Goal: Transaction & Acquisition: Book appointment/travel/reservation

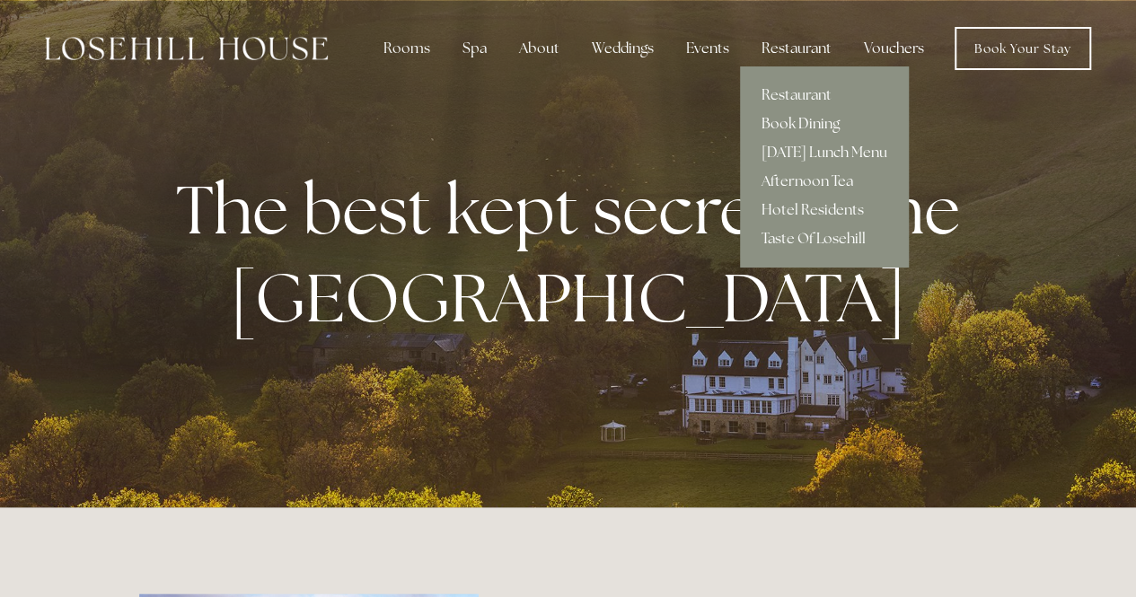
click at [800, 120] on link "Book Dining" at bounding box center [824, 124] width 169 height 29
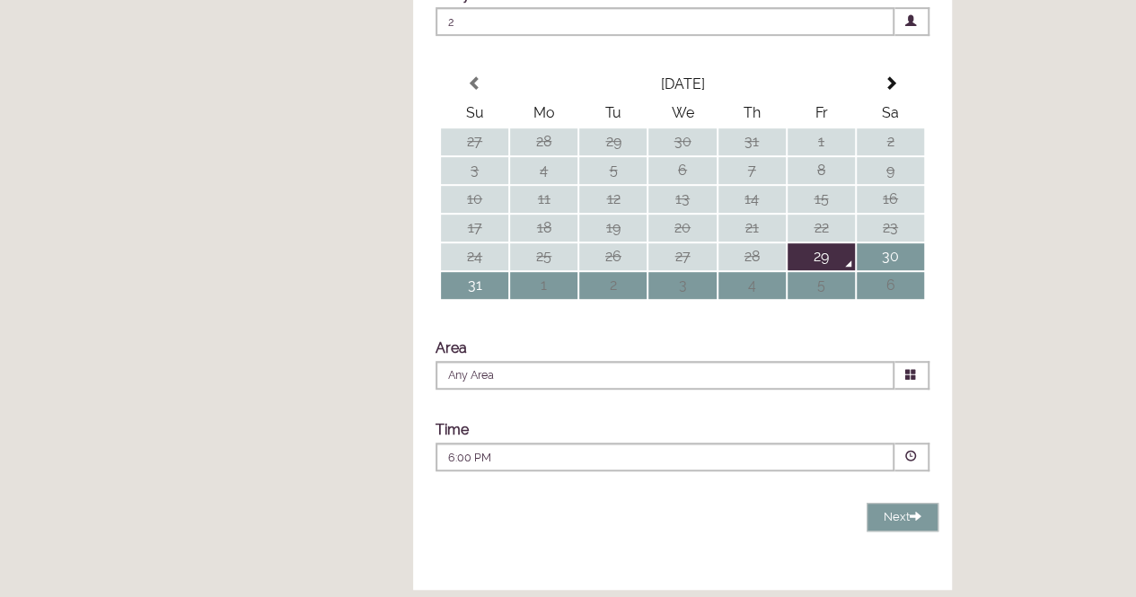
scroll to position [449, 0]
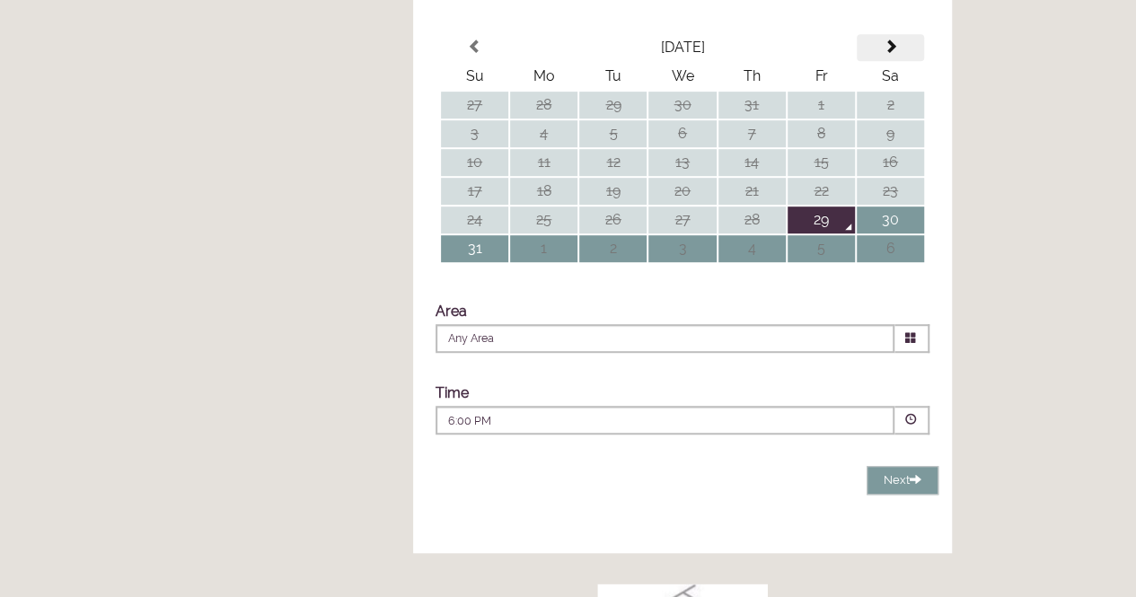
click at [892, 61] on th at bounding box center [890, 47] width 67 height 27
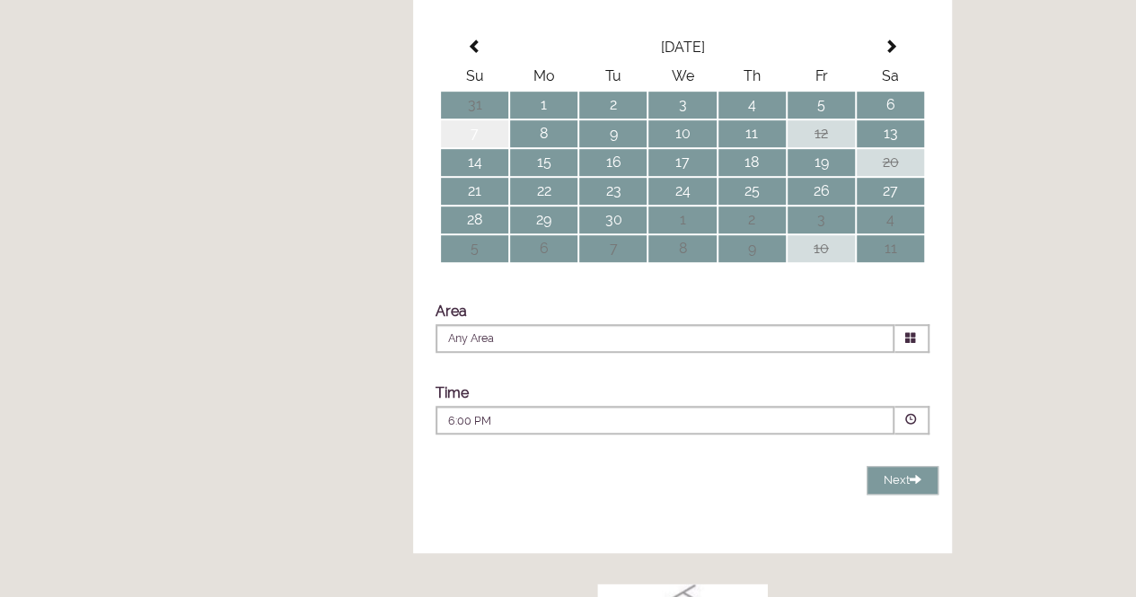
click at [481, 147] on td "7" at bounding box center [474, 133] width 67 height 27
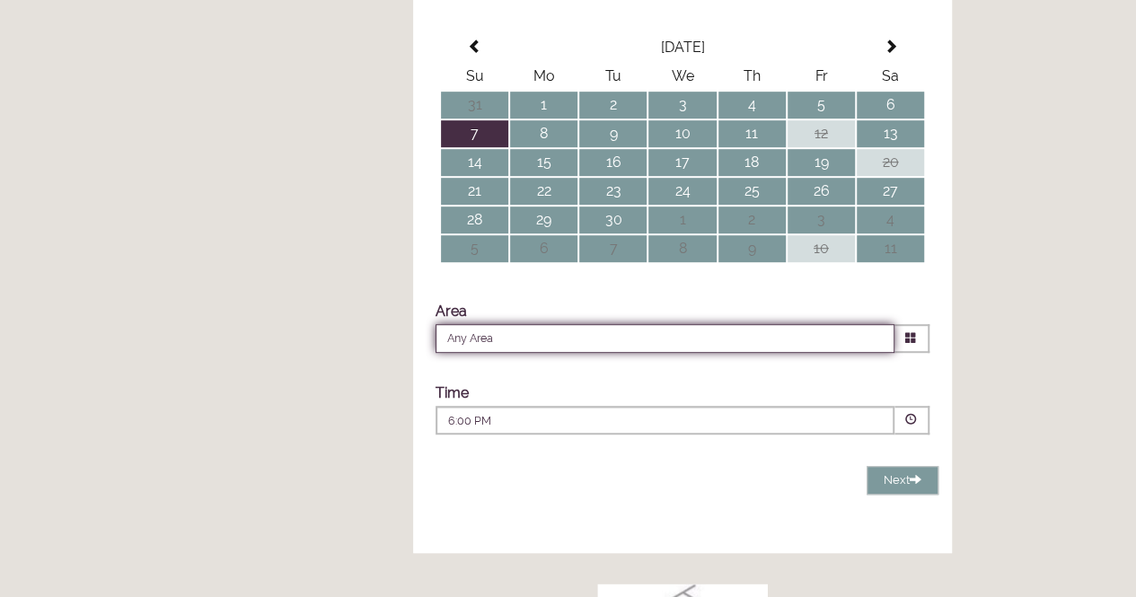
click at [623, 353] on input "Any Area" at bounding box center [665, 338] width 459 height 29
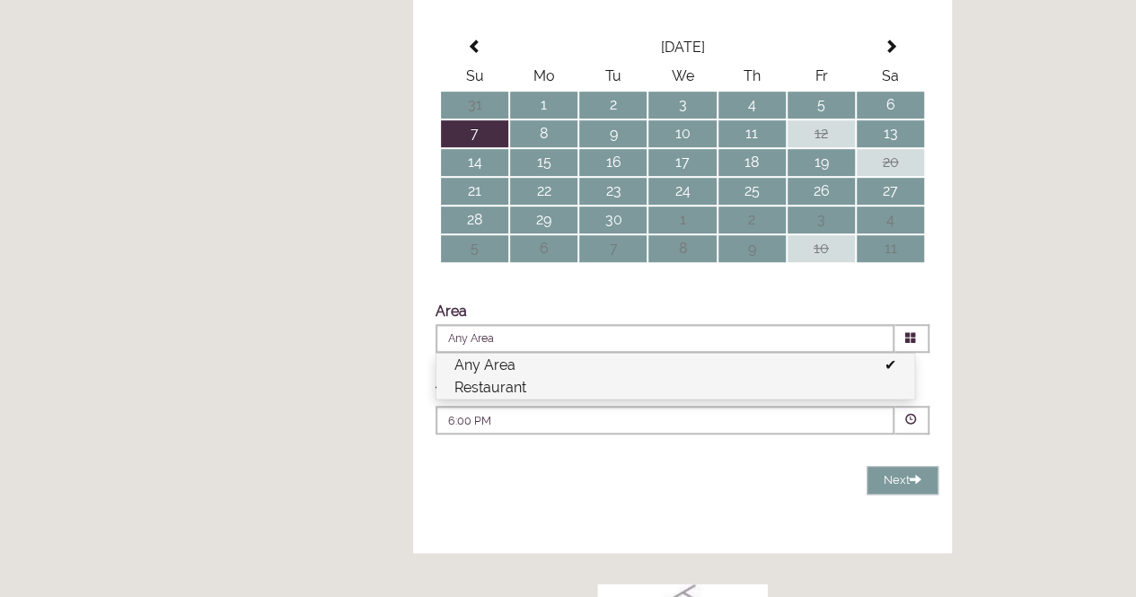
click at [501, 399] on li "Restaurant" at bounding box center [675, 387] width 478 height 22
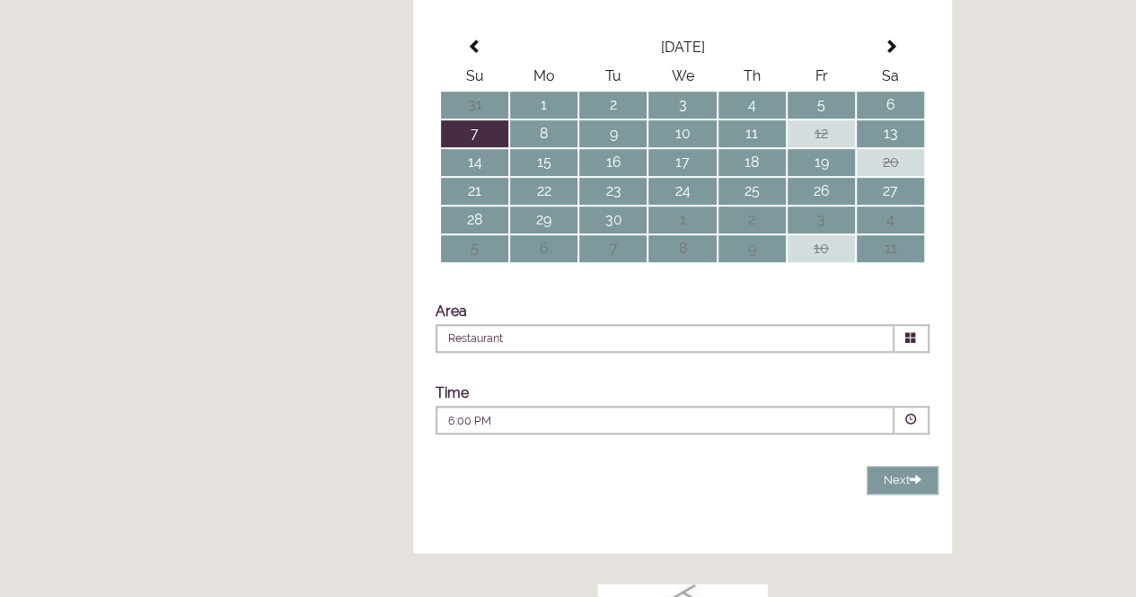
click at [906, 426] on span at bounding box center [911, 420] width 12 height 12
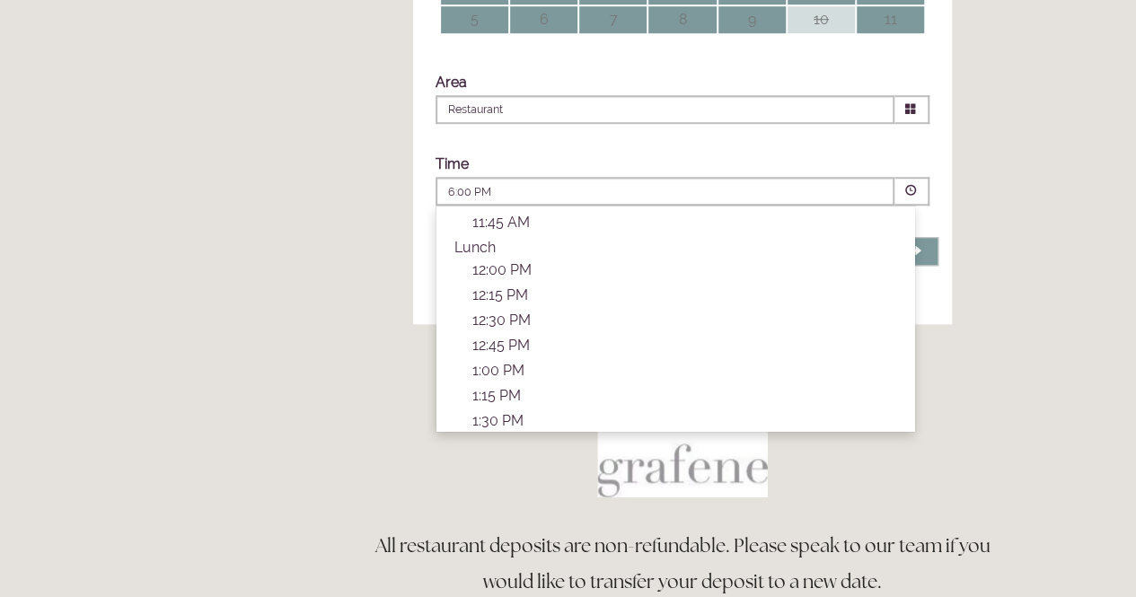
scroll to position [180, 0]
click at [530, 393] on p "1:30 PM" at bounding box center [684, 384] width 424 height 17
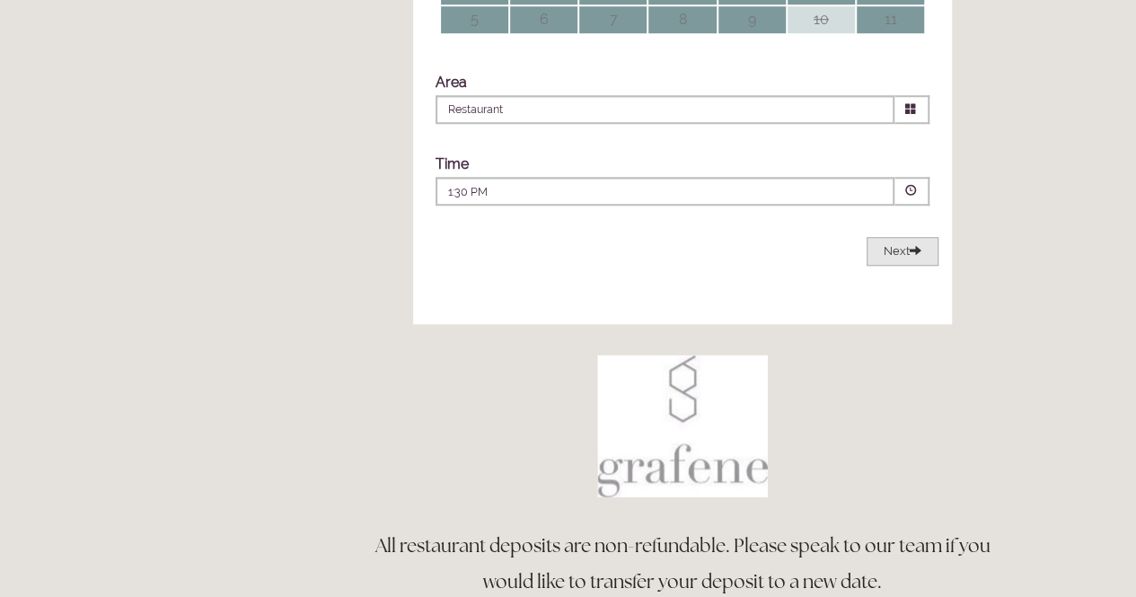
click at [891, 258] on span "Next" at bounding box center [903, 250] width 38 height 13
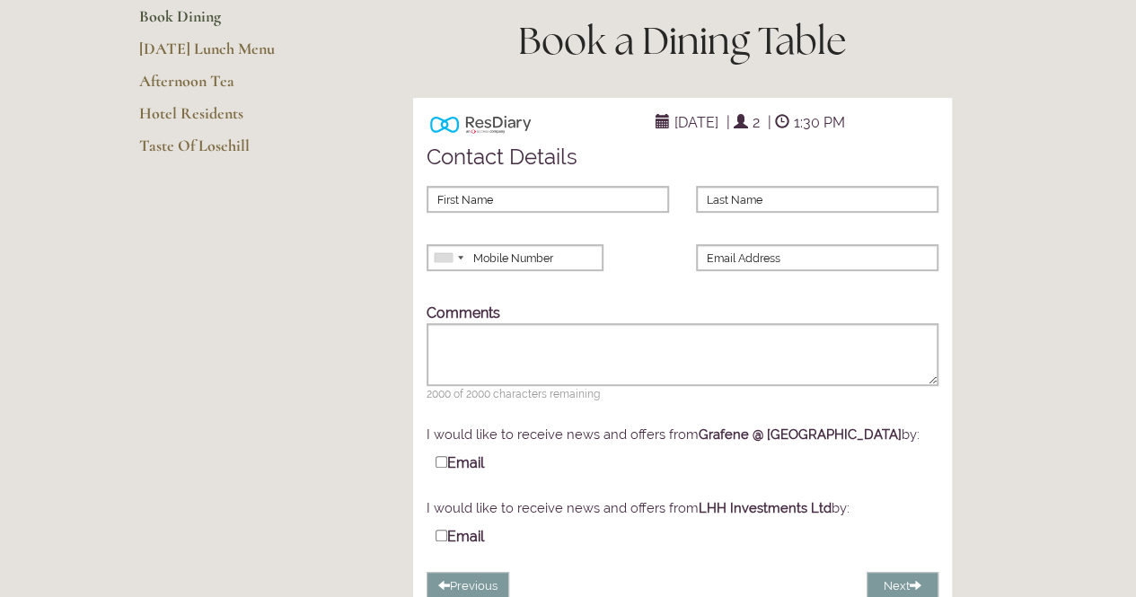
scroll to position [218, 0]
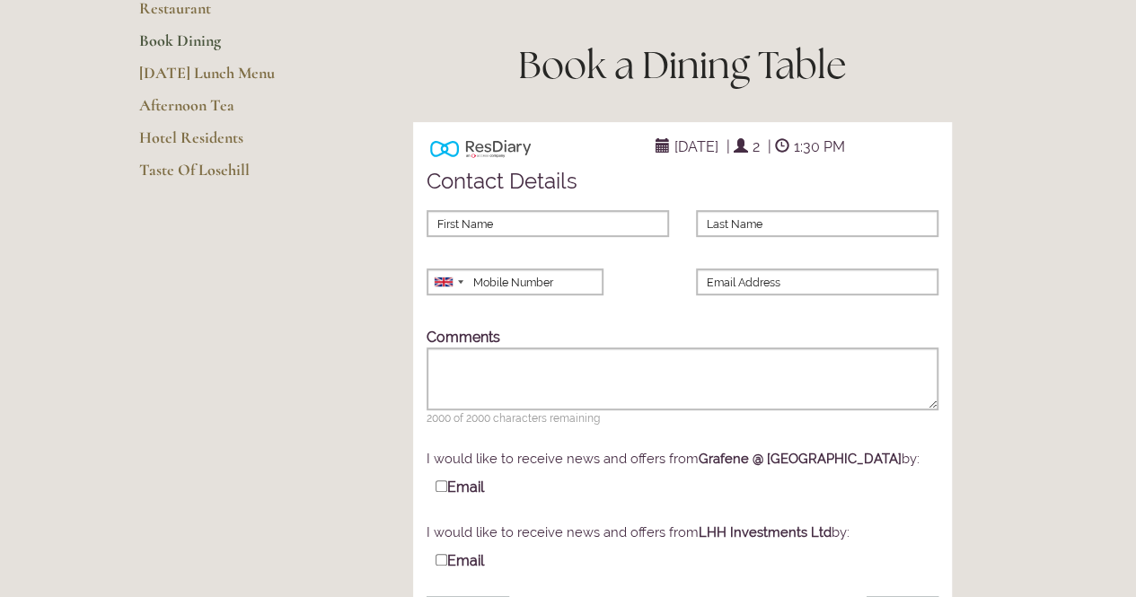
click at [764, 160] on span "2" at bounding box center [756, 147] width 16 height 26
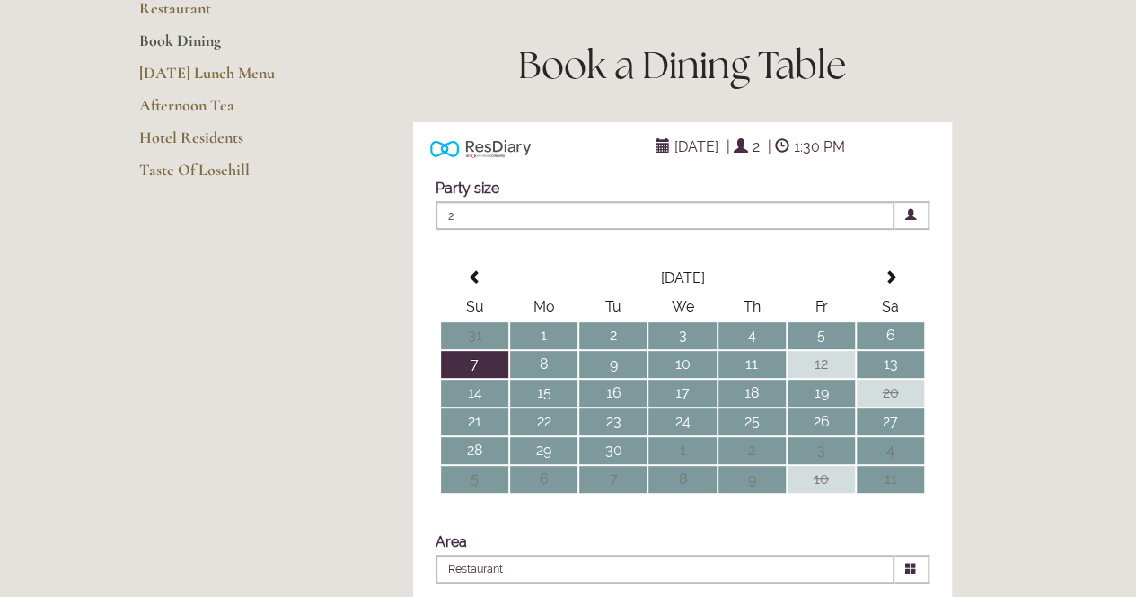
click at [467, 230] on span "2" at bounding box center [665, 215] width 459 height 29
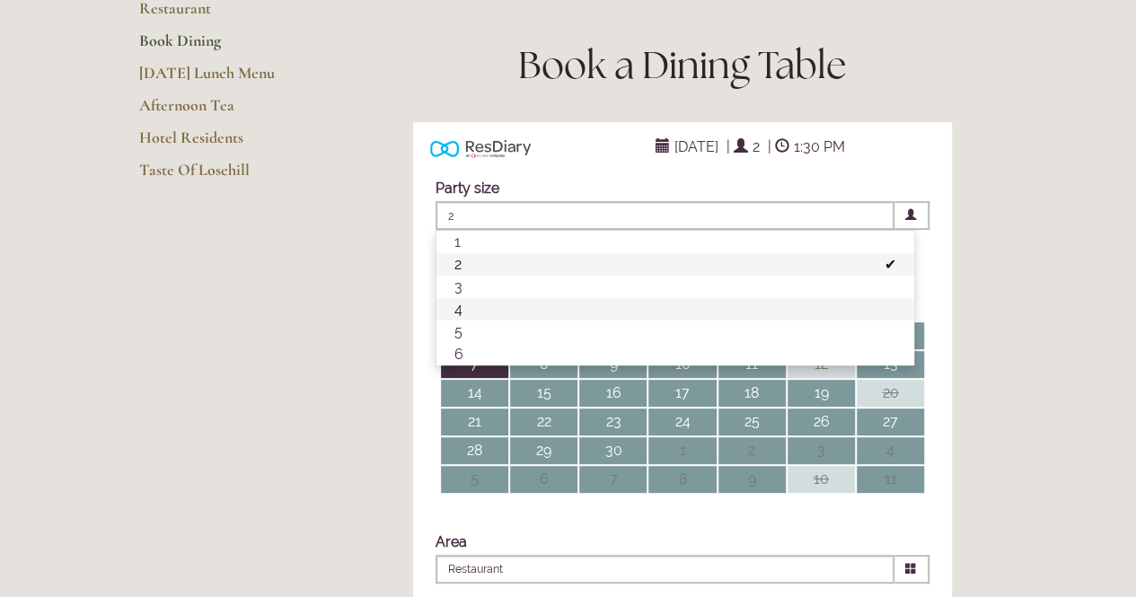
click at [468, 321] on li "4" at bounding box center [675, 309] width 478 height 22
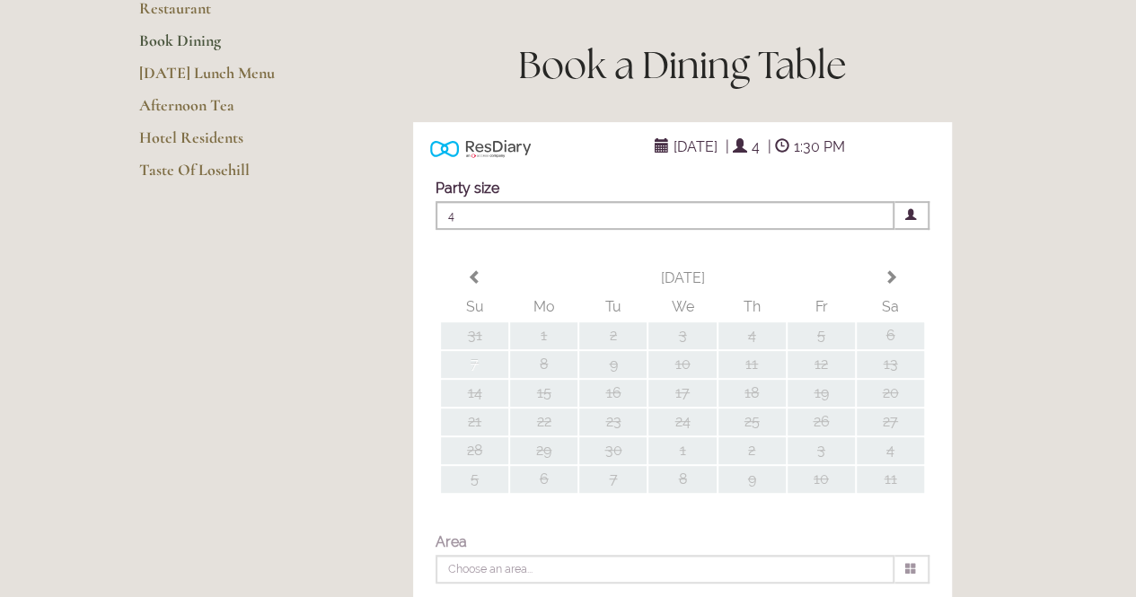
type input "Restaurant"
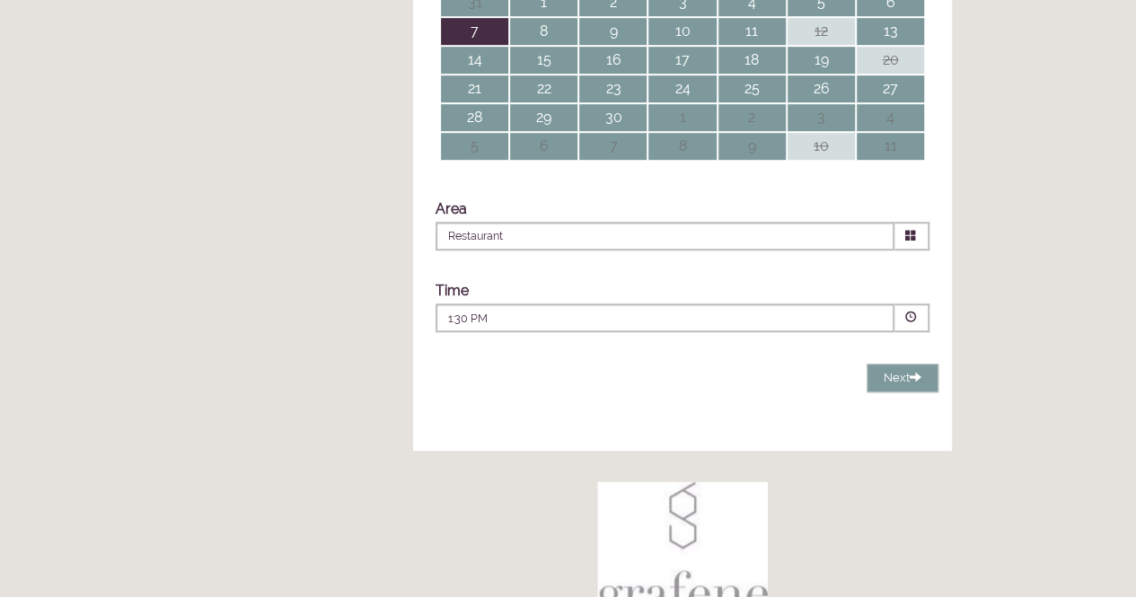
scroll to position [577, 0]
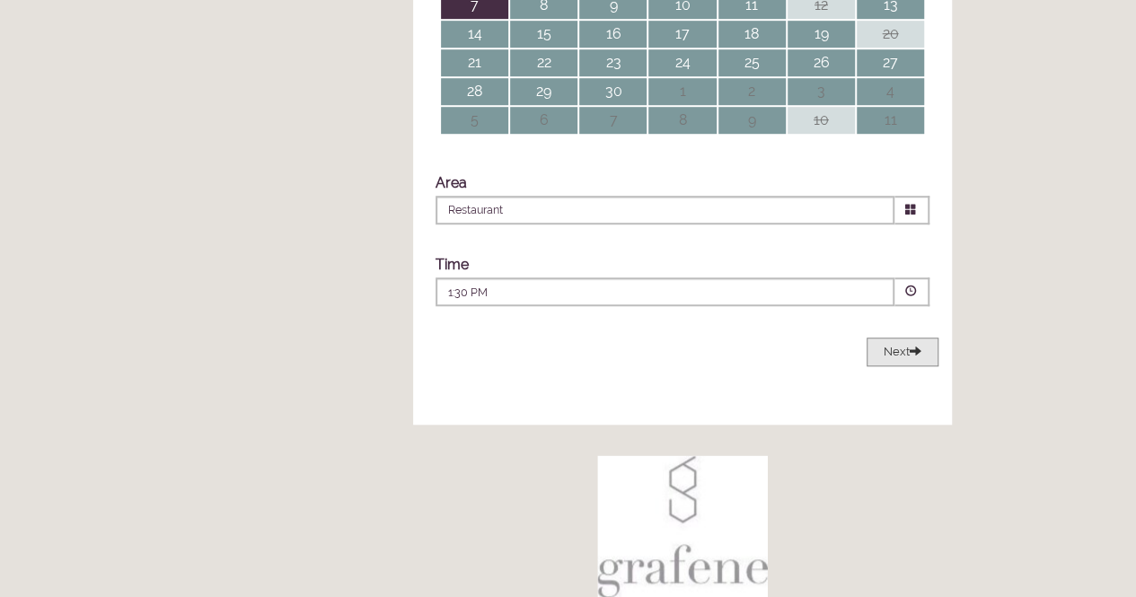
click at [898, 358] on span "Next" at bounding box center [903, 351] width 38 height 13
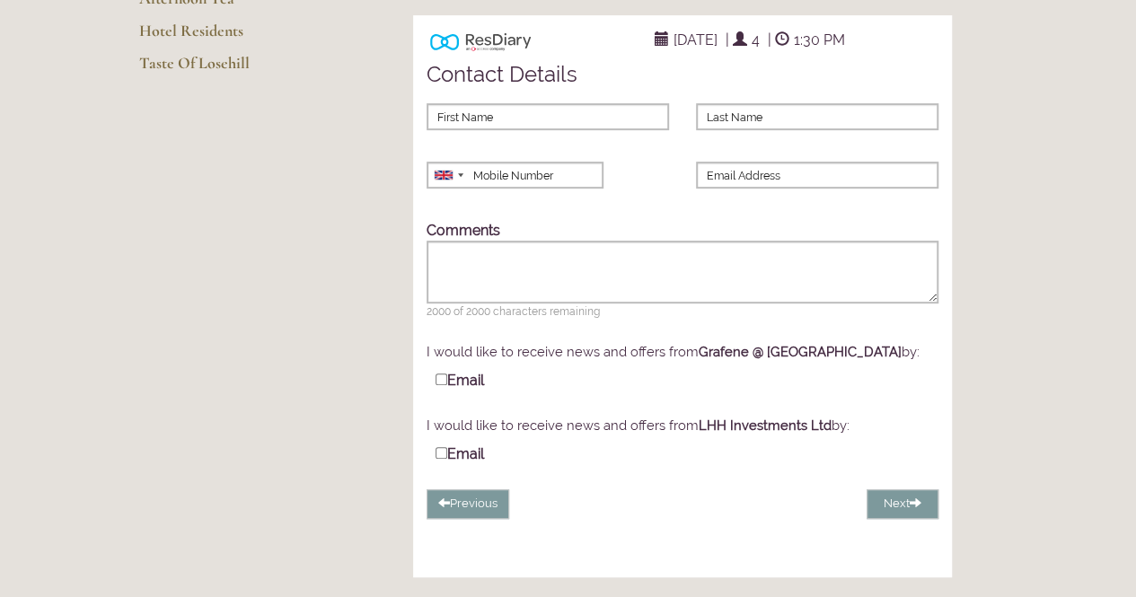
scroll to position [297, 0]
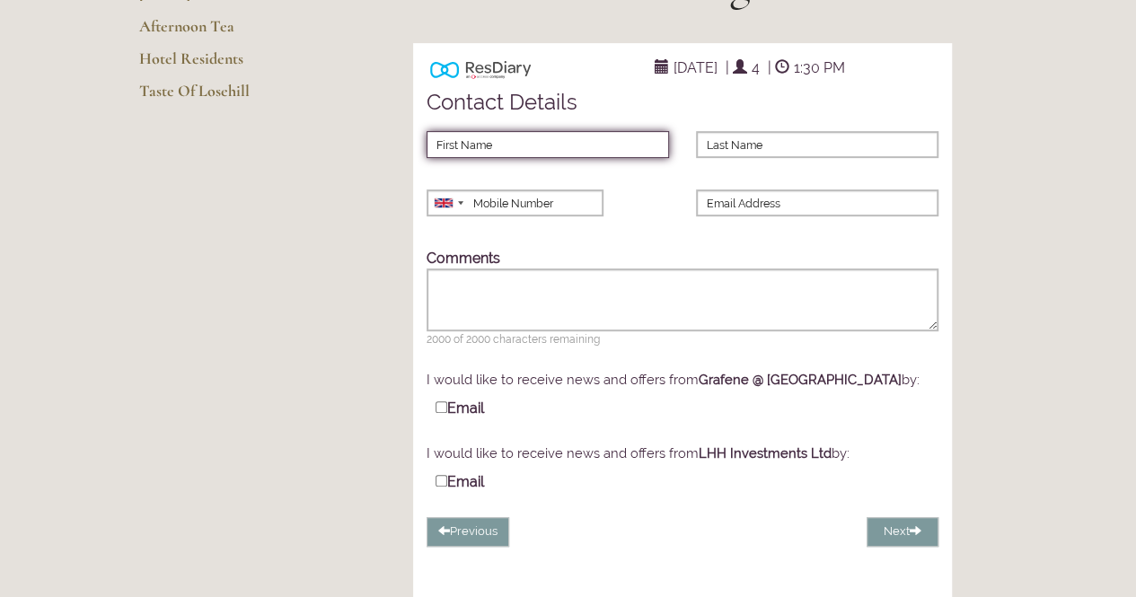
click at [480, 158] on input "First Name" at bounding box center [548, 144] width 242 height 27
type input "Kerry"
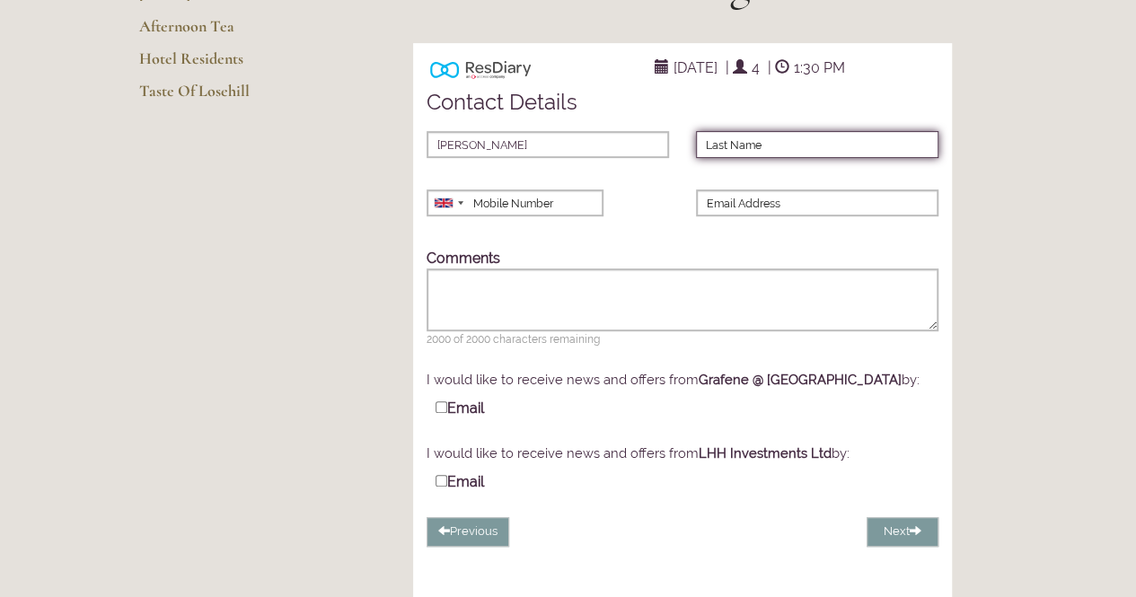
click at [742, 158] on input "Last Name" at bounding box center [817, 144] width 242 height 27
type input "Bown"
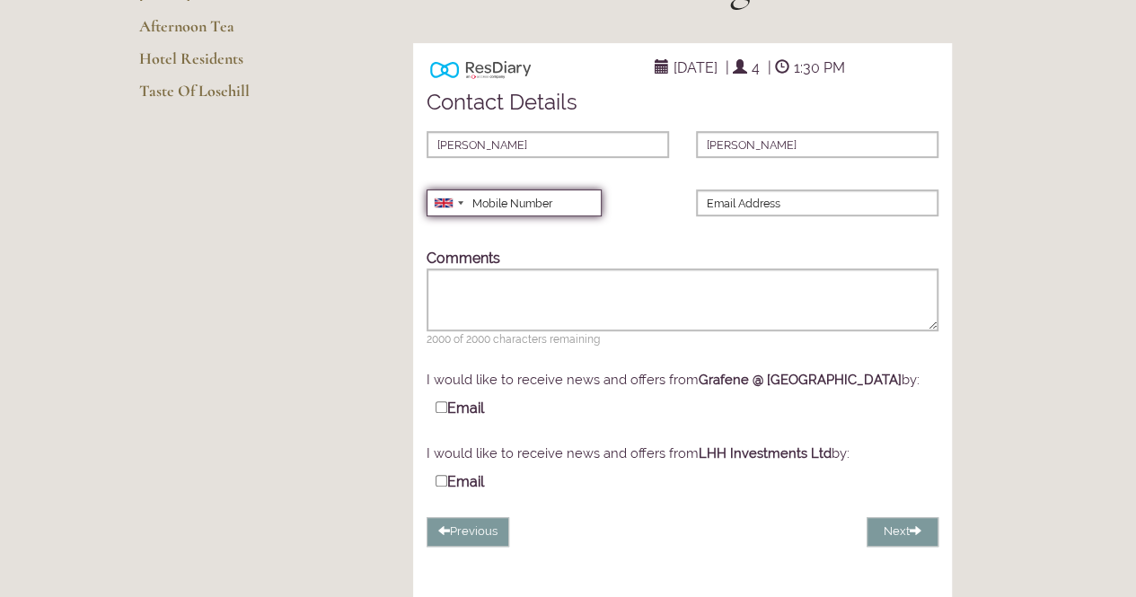
click at [562, 216] on input "Mobile Number" at bounding box center [514, 202] width 175 height 27
type input "07764760359"
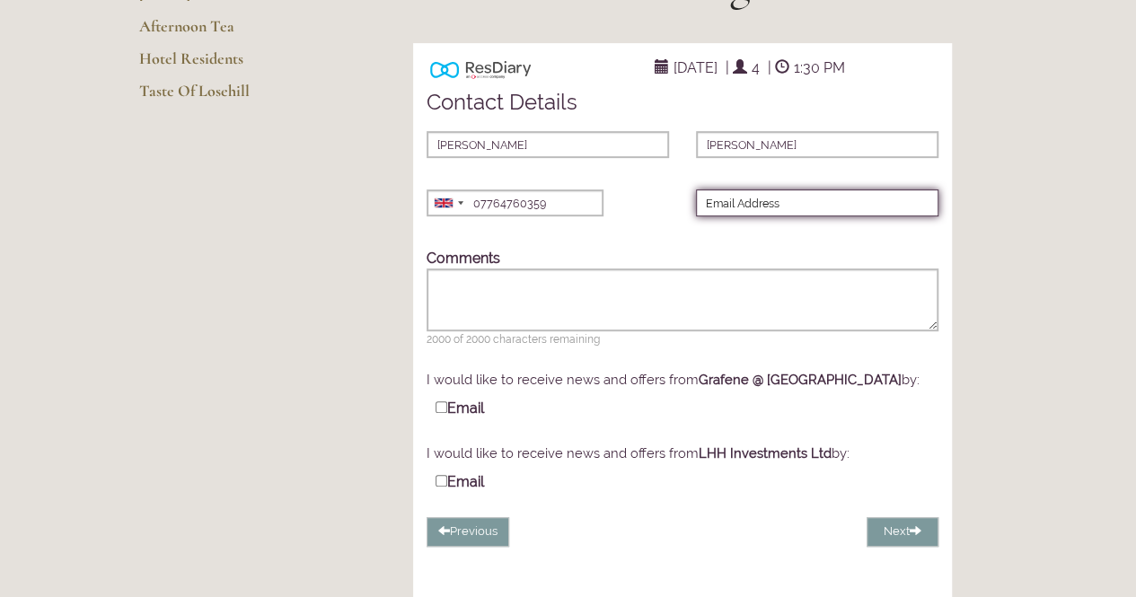
click at [839, 216] on input "Email Address" at bounding box center [817, 202] width 242 height 27
type input "kezbown@hotmail.com"
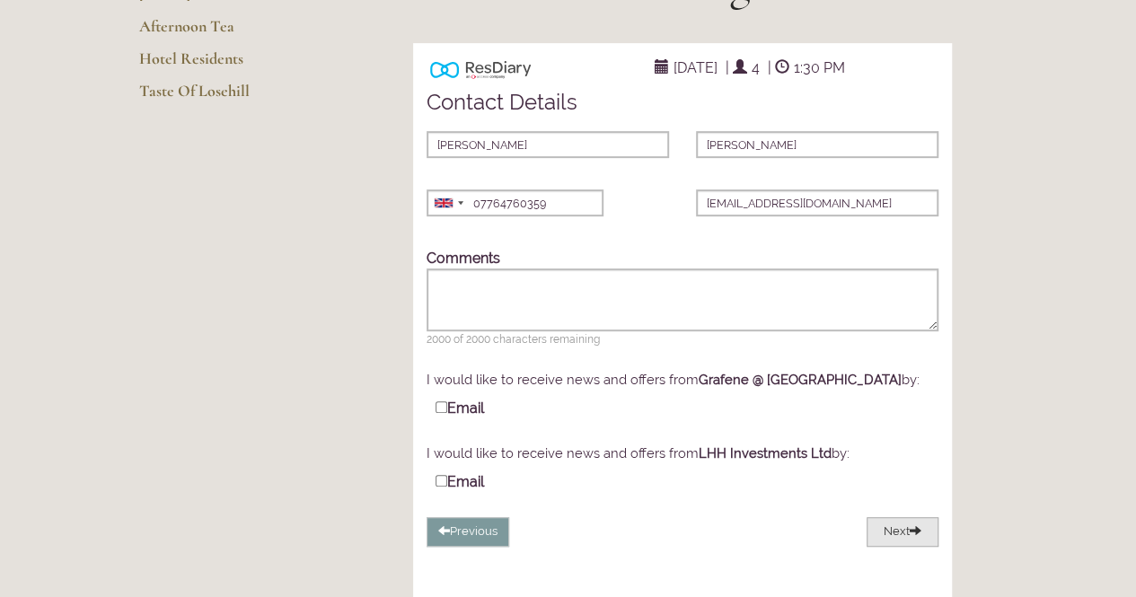
click at [894, 547] on button "Next" at bounding box center [903, 532] width 72 height 30
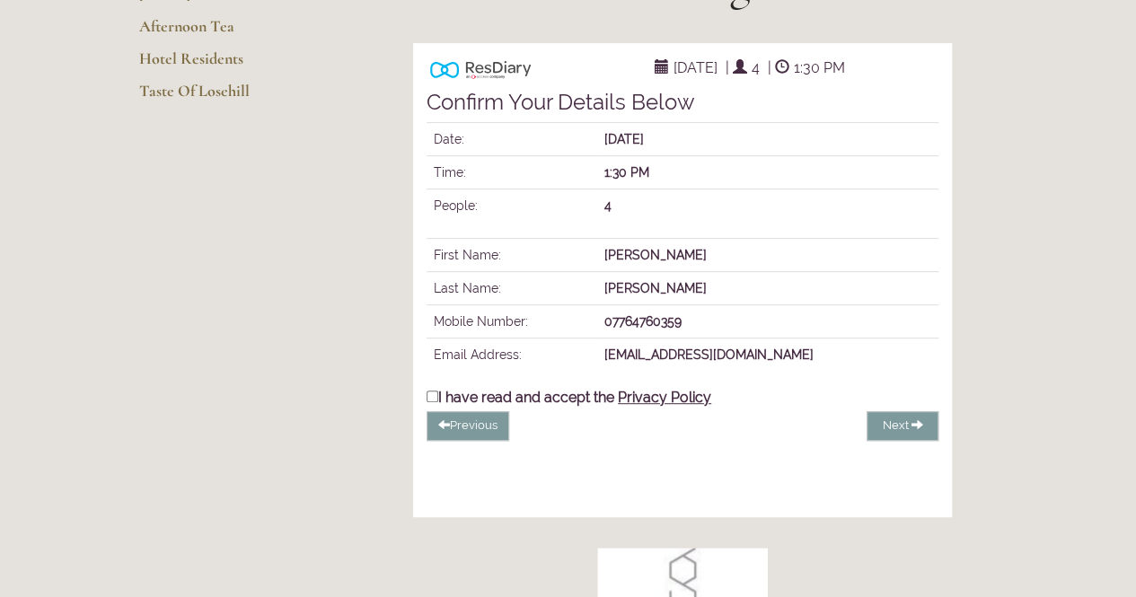
click at [436, 402] on input "I have read and accept the Privacy Policy" at bounding box center [433, 397] width 12 height 12
checkbox input "true"
click at [876, 432] on span "Complete Booking" at bounding box center [860, 424] width 103 height 13
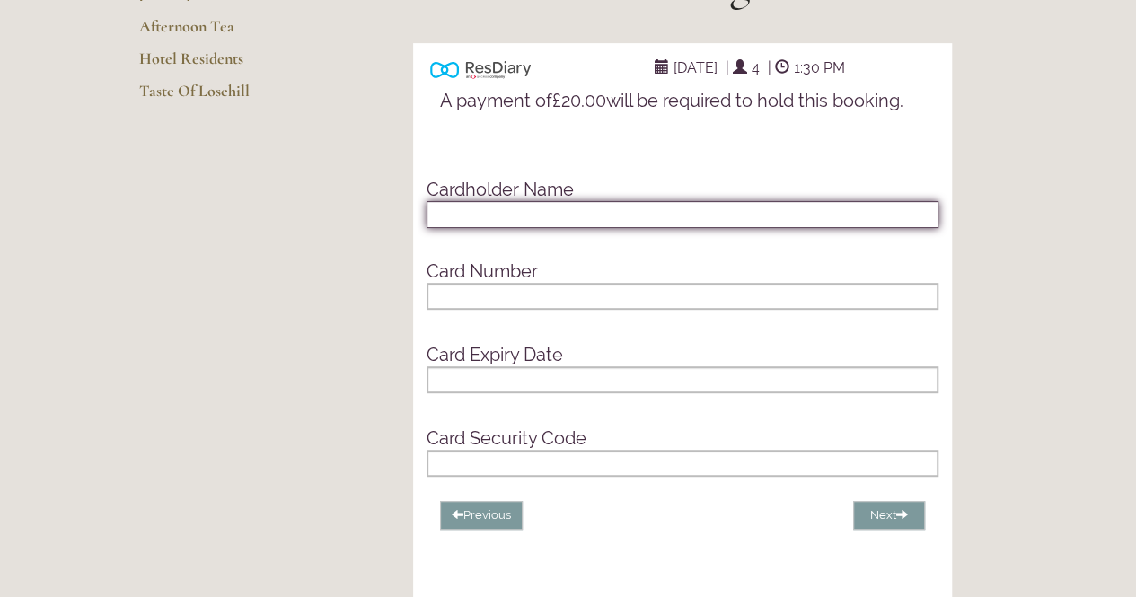
click at [460, 228] on input "text" at bounding box center [683, 214] width 512 height 27
type input "Kerry Bown"
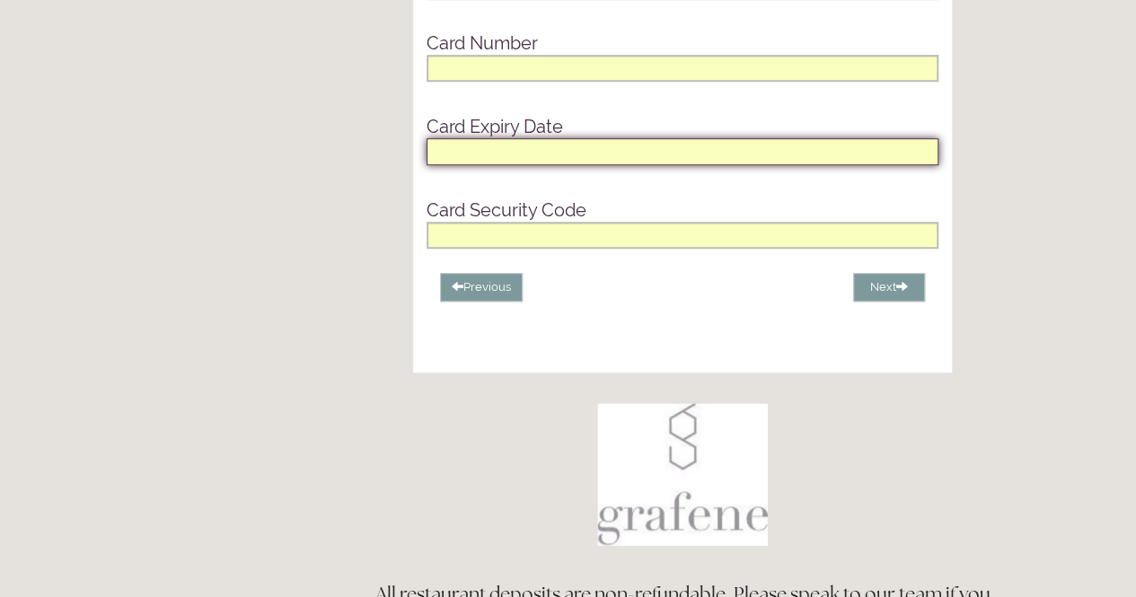
scroll to position [567, 0]
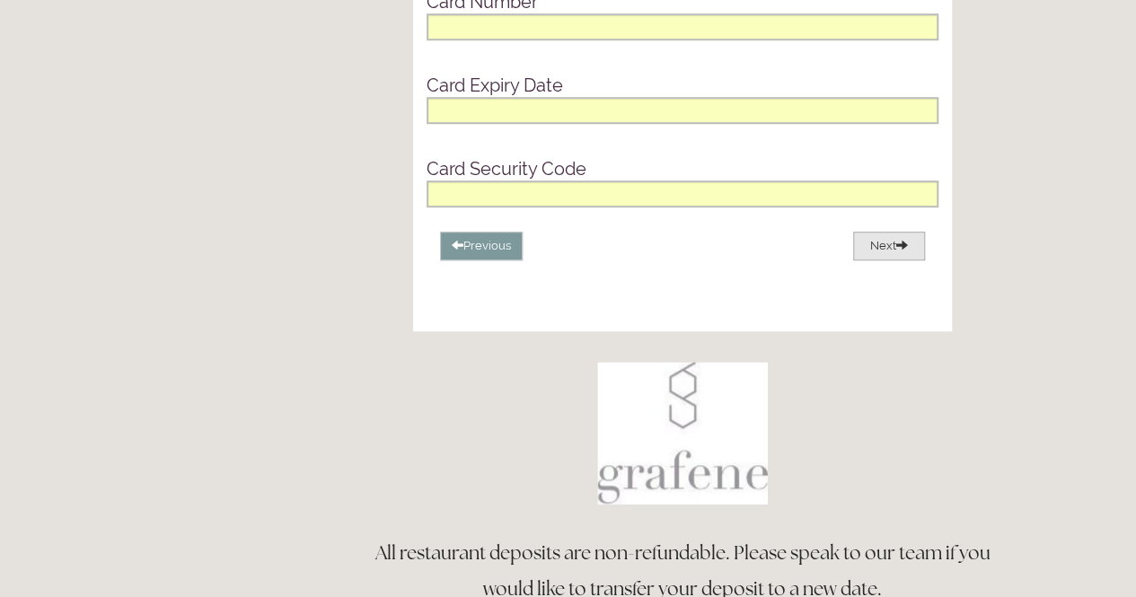
click at [885, 261] on button "Next" at bounding box center [889, 247] width 72 height 30
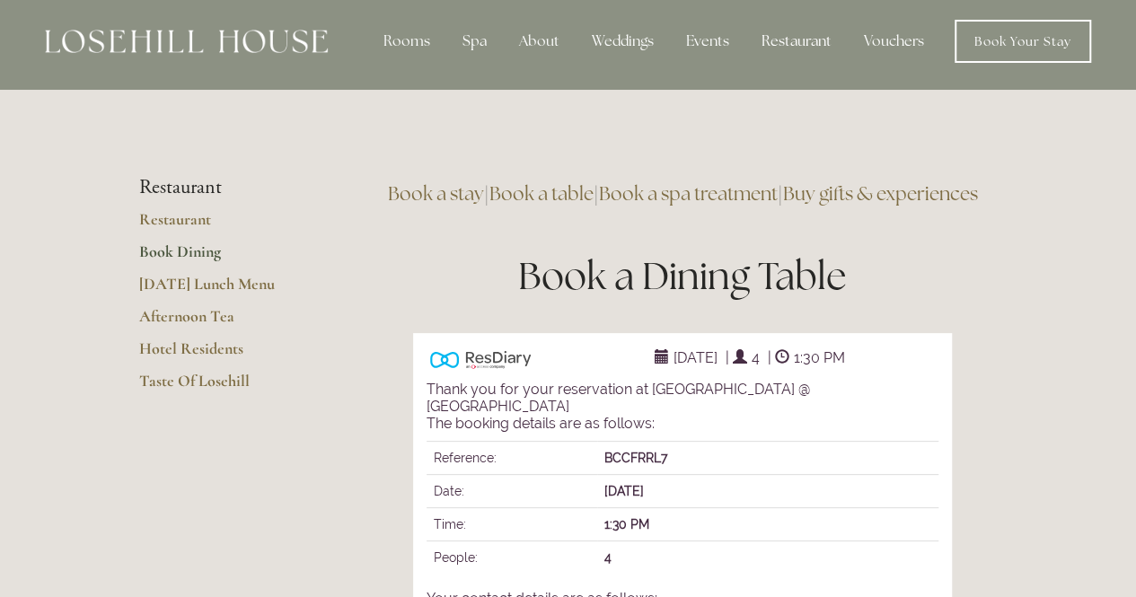
scroll to position [0, 0]
